Goal: Task Accomplishment & Management: Manage account settings

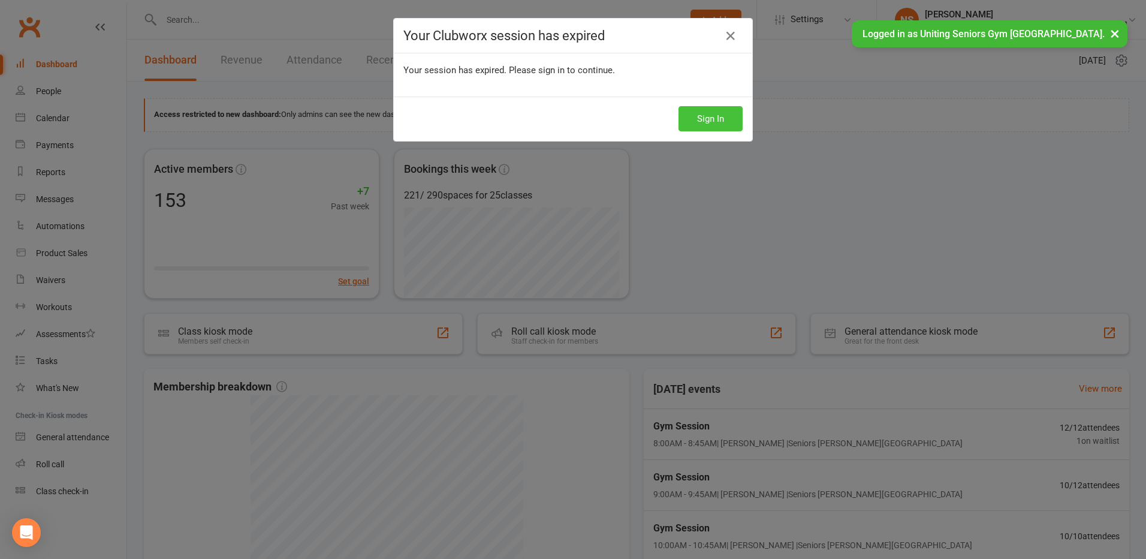
click at [703, 119] on button "Sign In" at bounding box center [710, 118] width 64 height 25
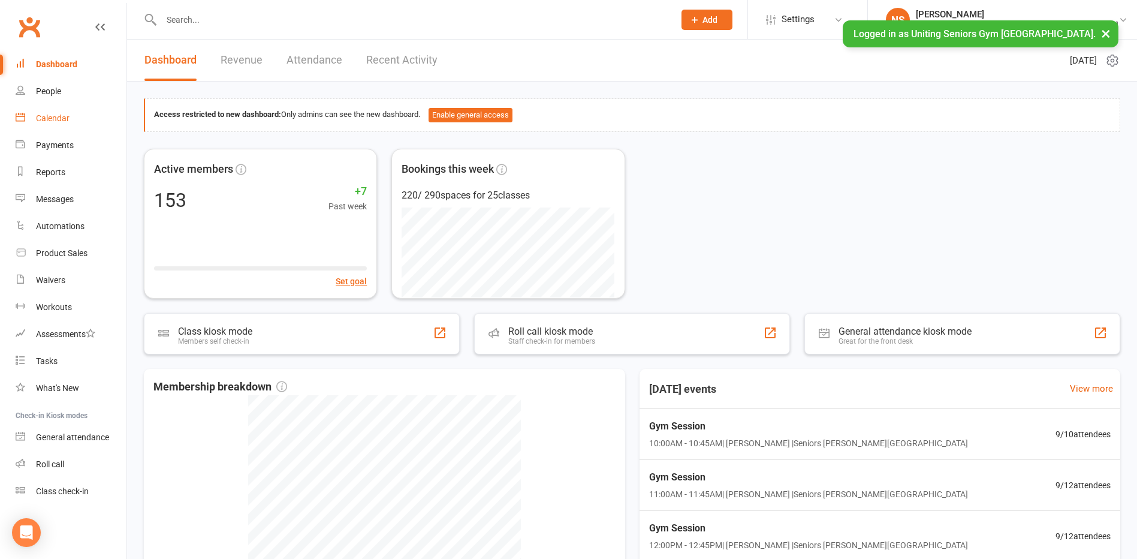
click at [85, 117] on link "Calendar" at bounding box center [71, 118] width 111 height 27
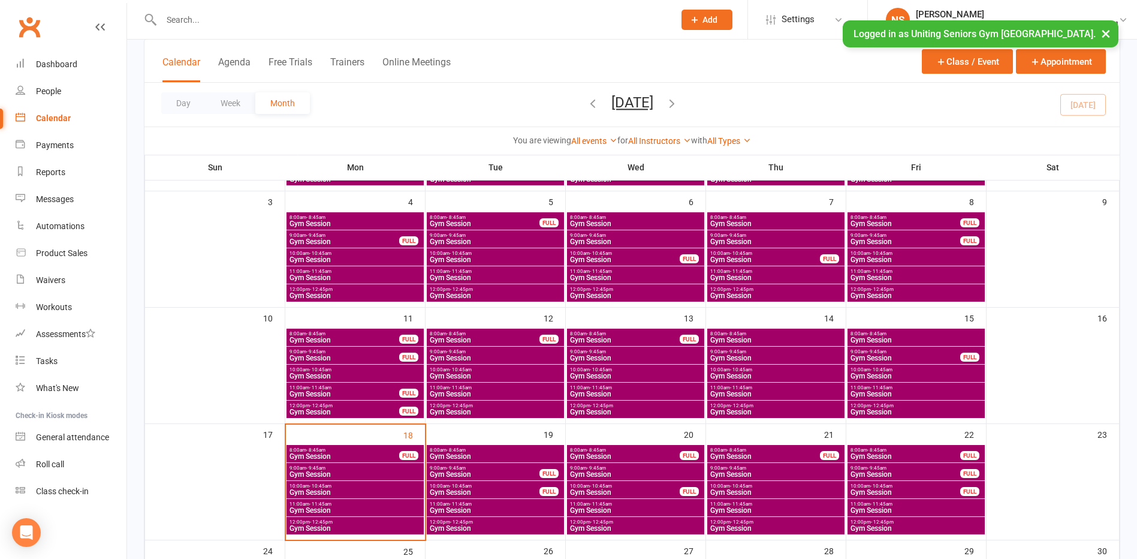
scroll to position [240, 0]
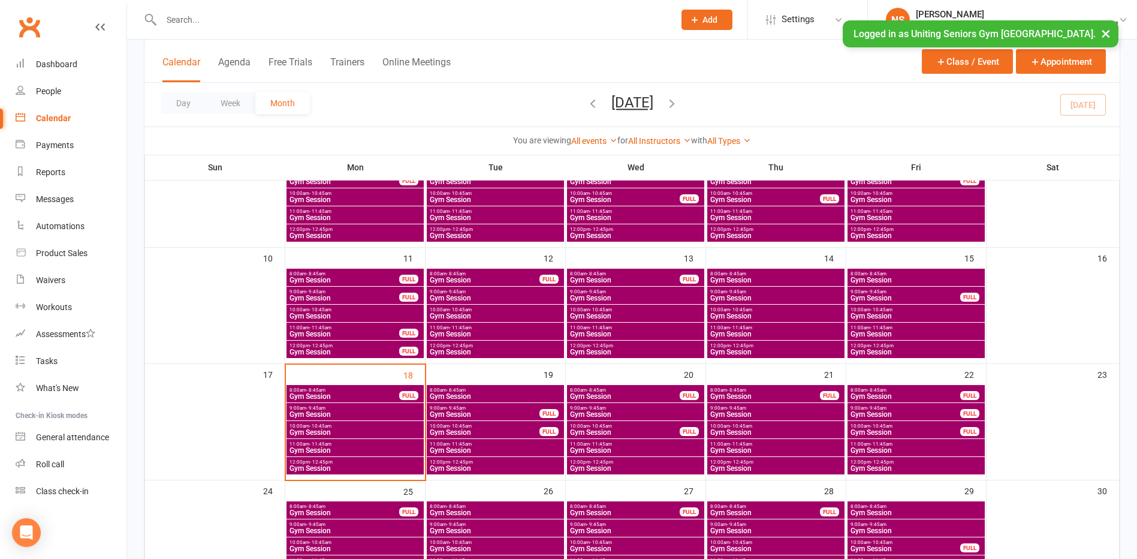
click at [391, 448] on span "Gym Session" at bounding box center [355, 450] width 132 height 7
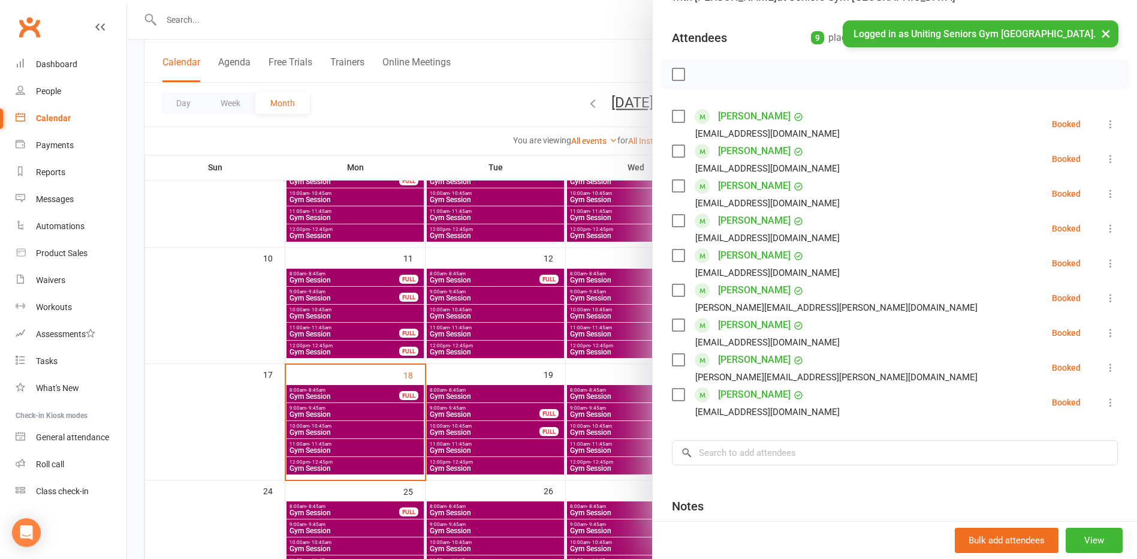
scroll to position [120, 0]
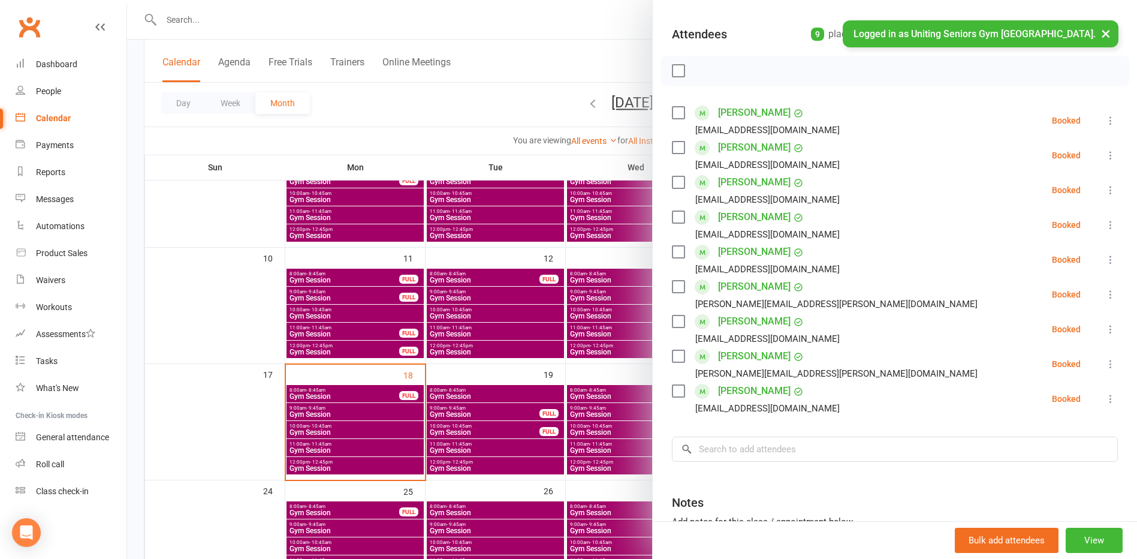
click at [426, 120] on div at bounding box center [632, 279] width 1010 height 559
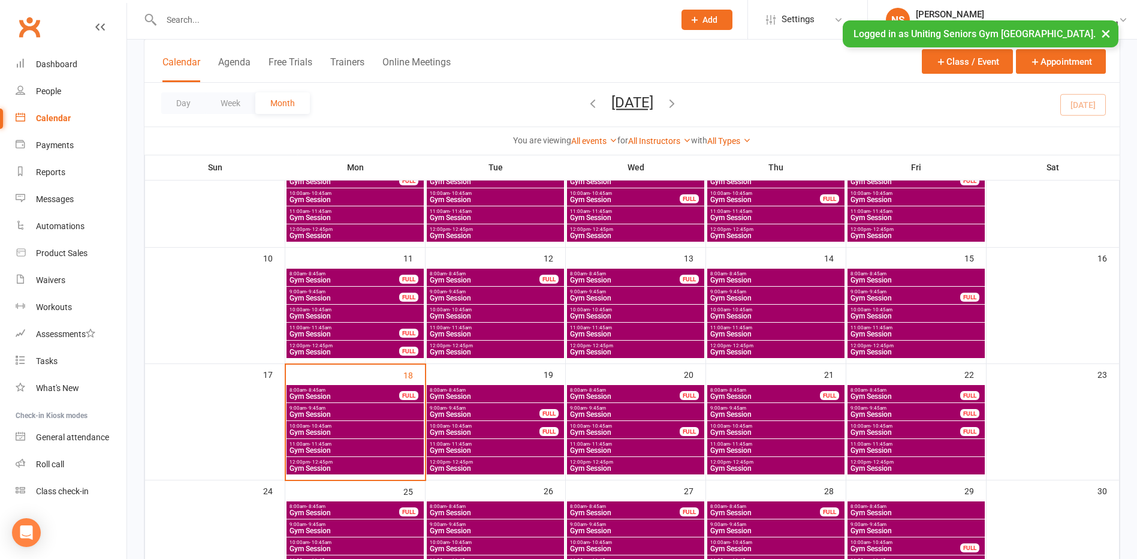
click at [391, 430] on span "Gym Session" at bounding box center [355, 432] width 132 height 7
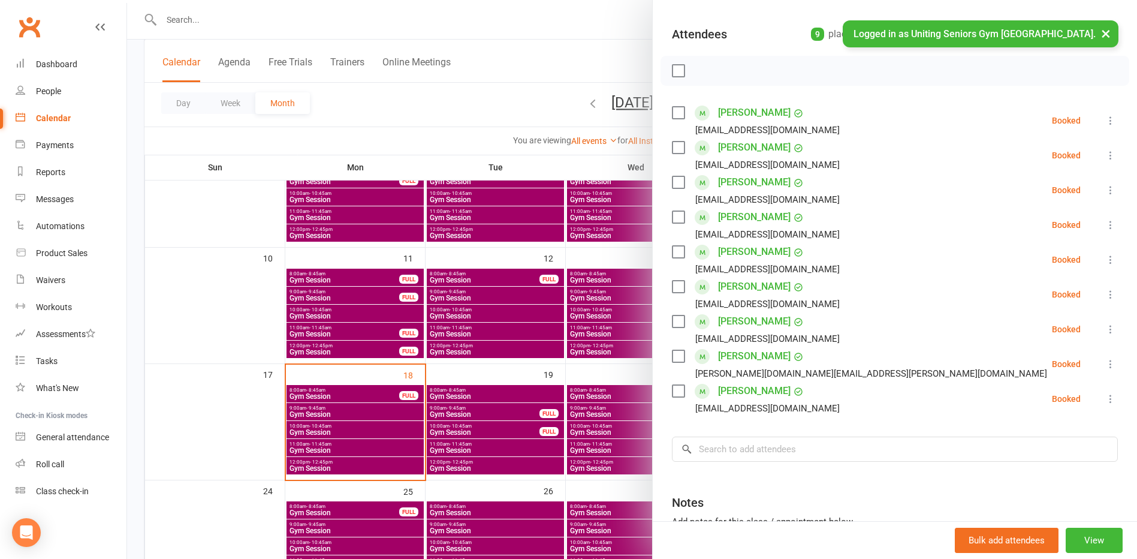
click at [1105, 194] on icon at bounding box center [1111, 190] width 12 height 12
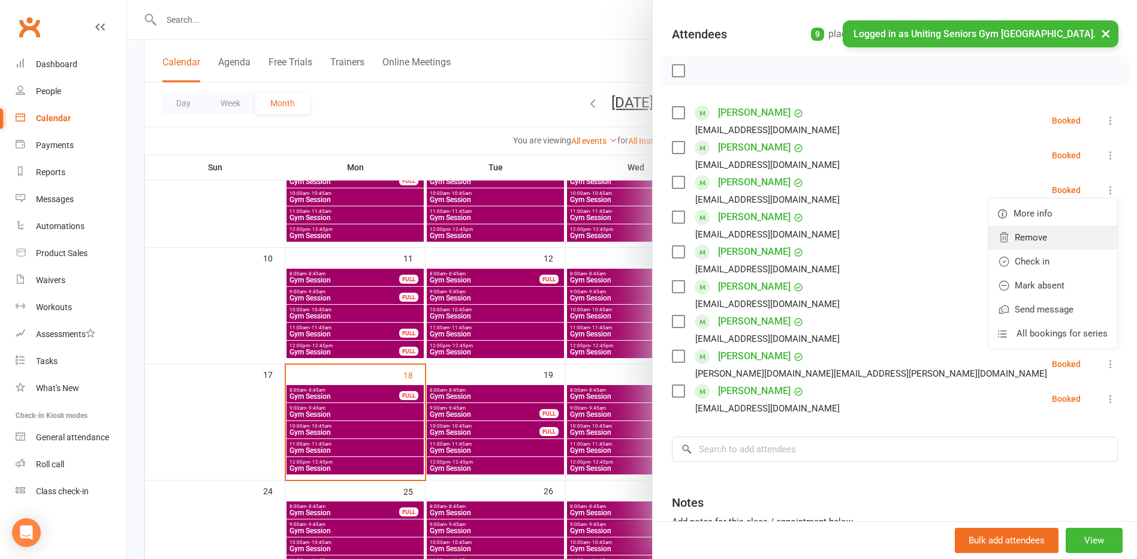
click at [1048, 232] on link "Remove" at bounding box center [1052, 237] width 129 height 24
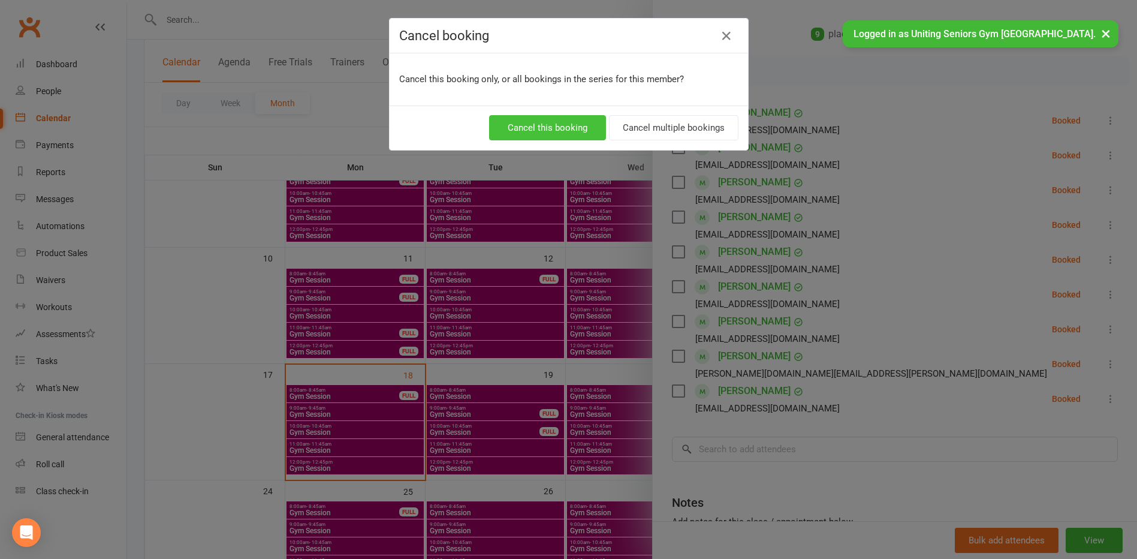
click at [554, 130] on button "Cancel this booking" at bounding box center [547, 127] width 117 height 25
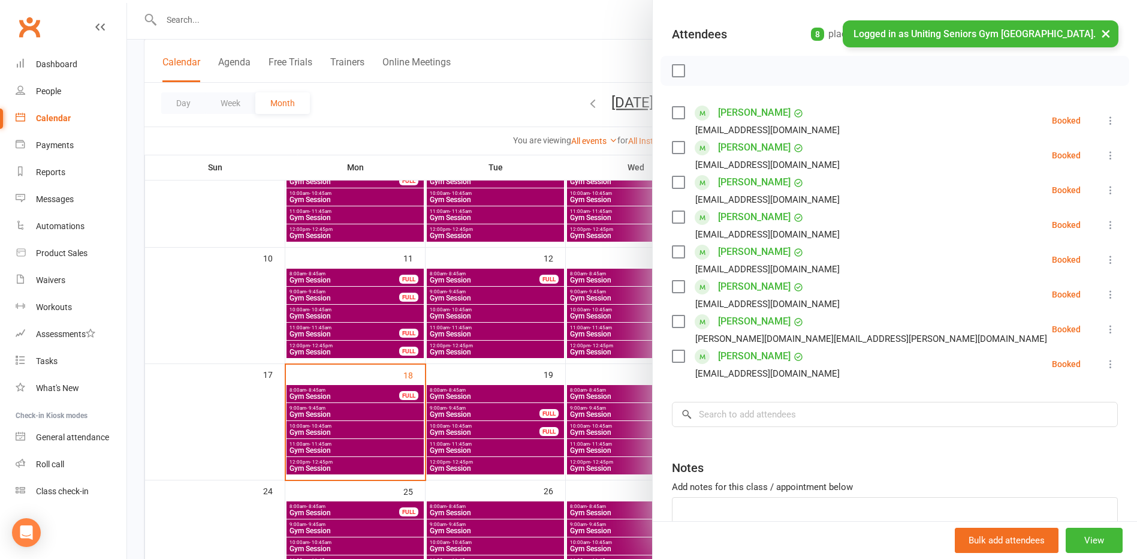
drag, startPoint x: 357, startPoint y: 118, endPoint x: 494, endPoint y: 388, distance: 303.2
click at [357, 117] on div at bounding box center [632, 279] width 1010 height 559
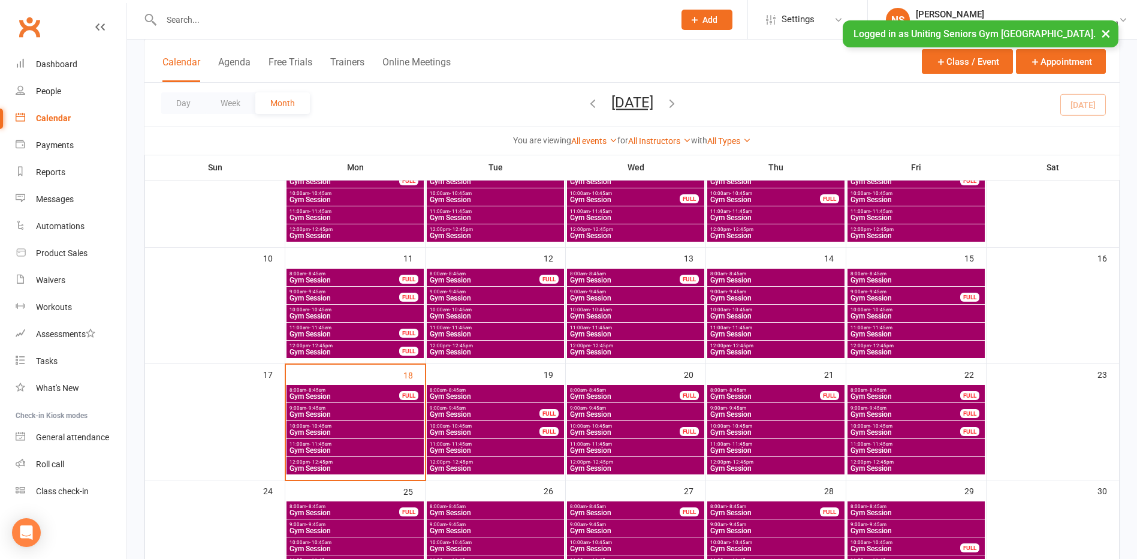
click at [390, 445] on span "11:00am - 11:45am" at bounding box center [355, 443] width 132 height 5
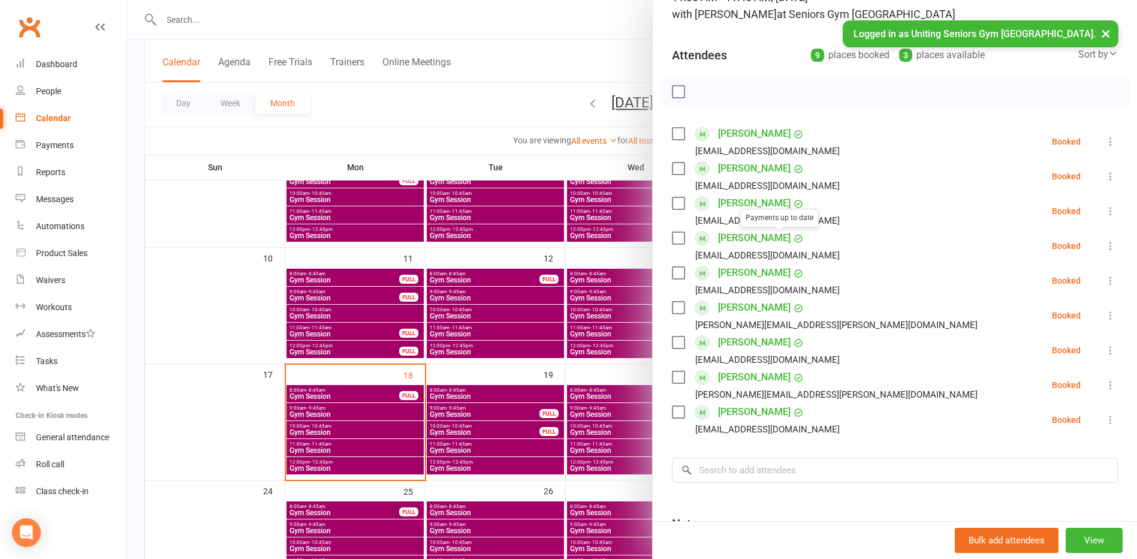
scroll to position [230, 0]
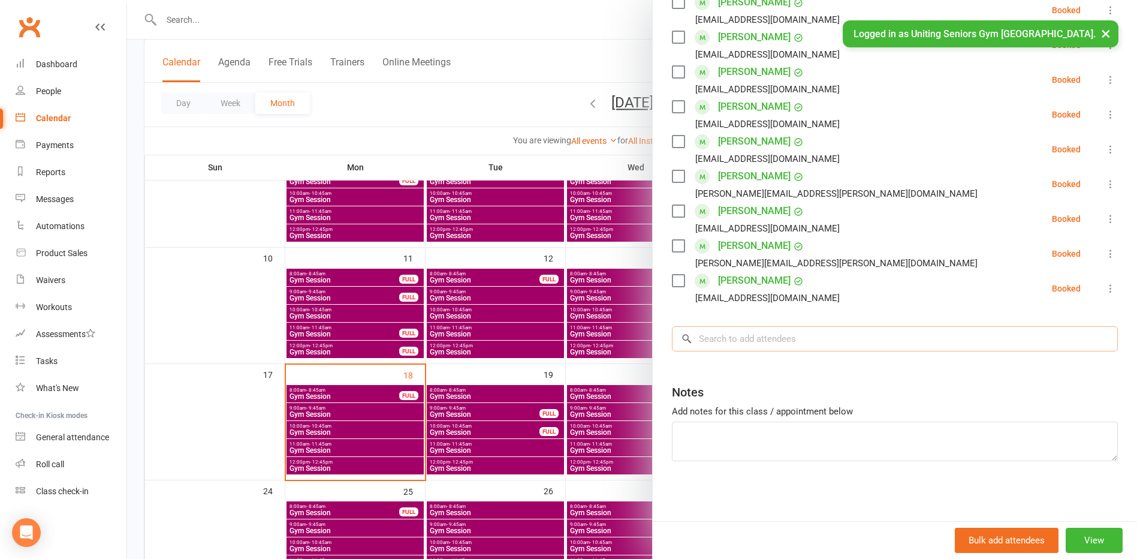
click at [728, 337] on input "search" at bounding box center [895, 338] width 446 height 25
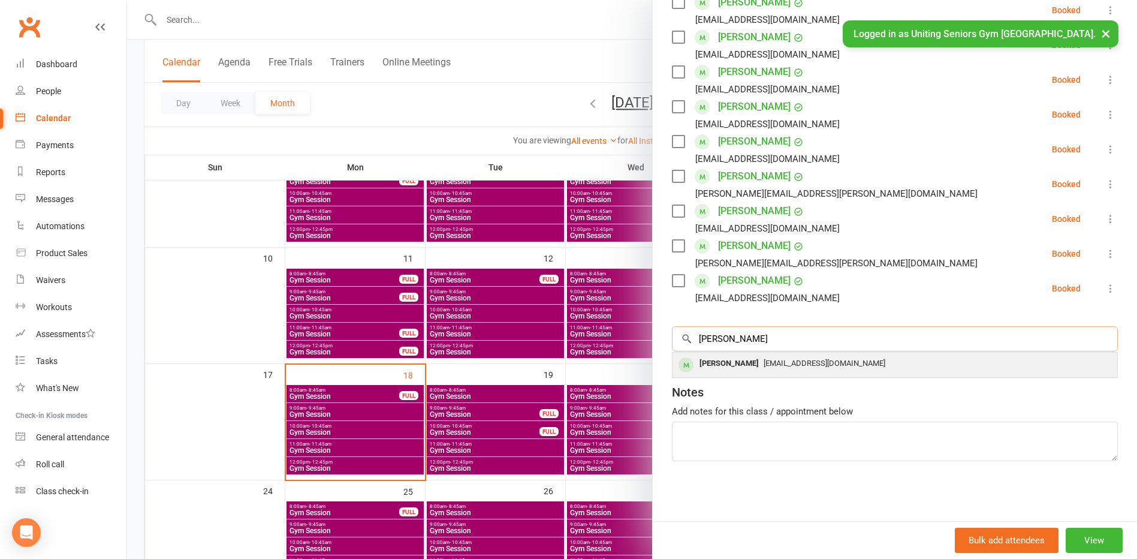
type input "[PERSON_NAME]"
click at [705, 372] on div "[PERSON_NAME] [EMAIL_ADDRESS][DOMAIN_NAME]" at bounding box center [894, 364] width 445 height 25
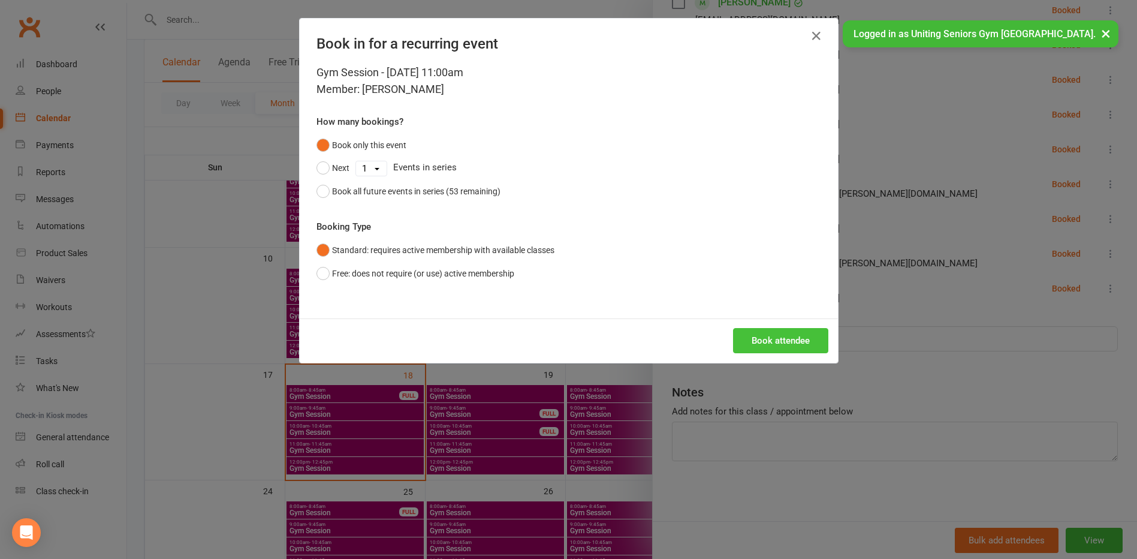
click at [781, 338] on button "Book attendee" at bounding box center [780, 340] width 95 height 25
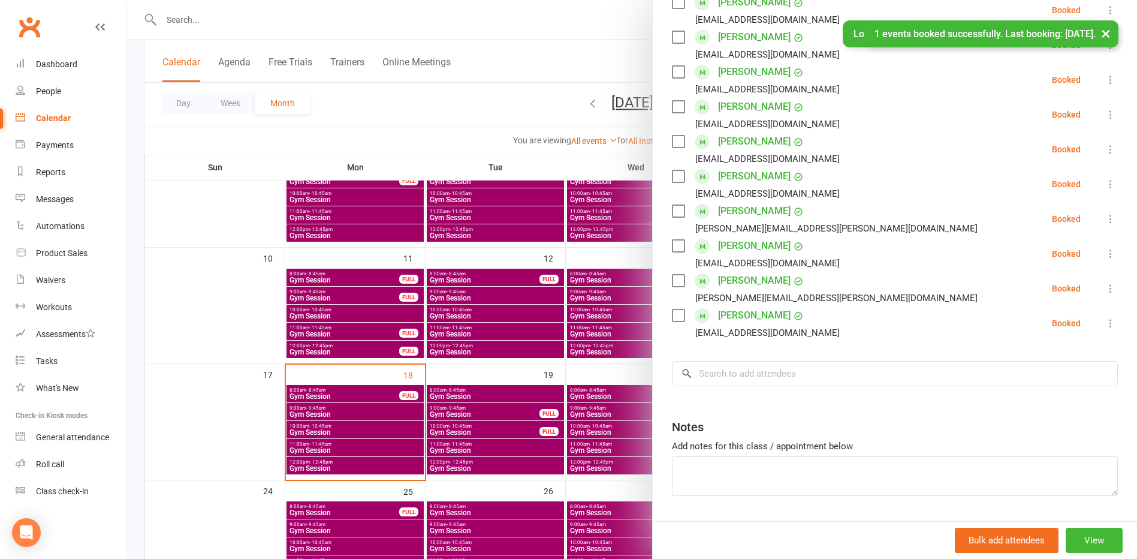
click at [457, 103] on div at bounding box center [632, 279] width 1010 height 559
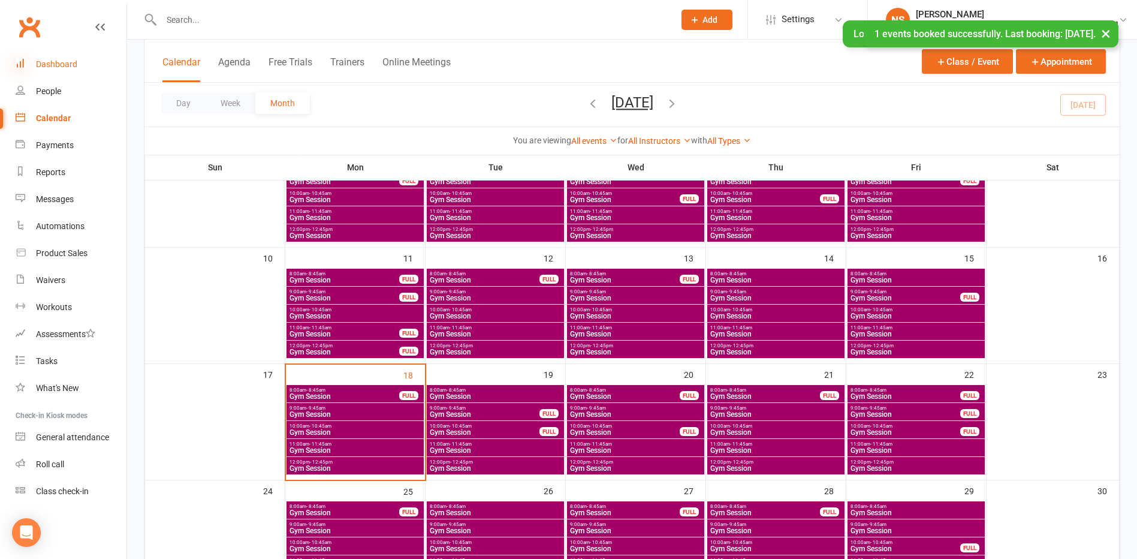
click at [25, 63] on icon at bounding box center [21, 63] width 10 height 10
